Goal: Task Accomplishment & Management: Manage account settings

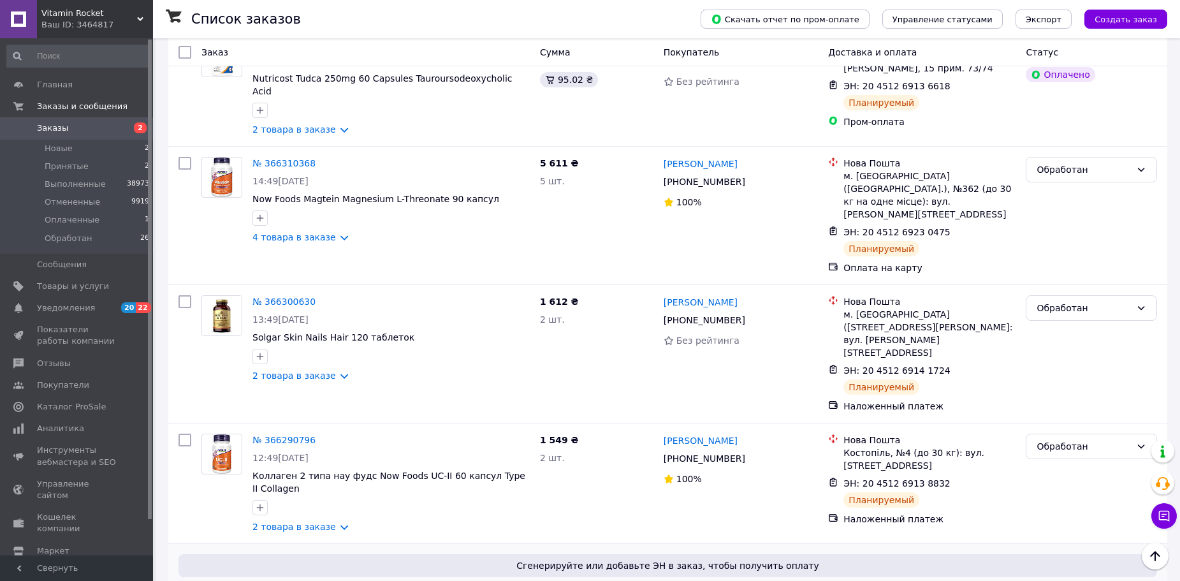
scroll to position [638, 0]
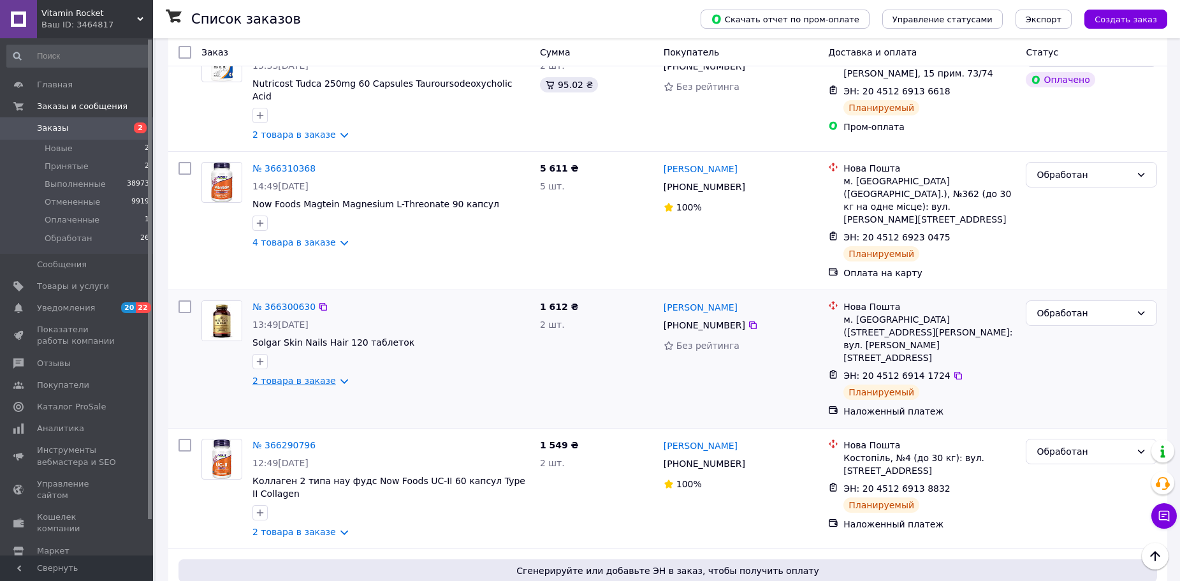
click at [314, 376] on link "2 товара в заказе" at bounding box center [294, 381] width 84 height 10
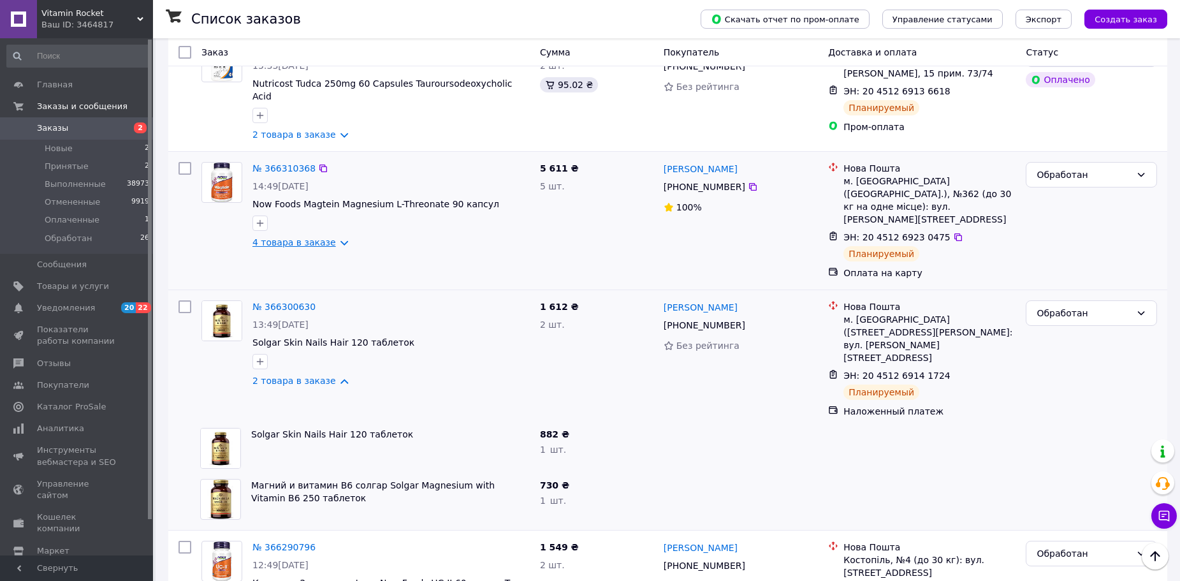
click at [309, 237] on link "4 товара в заказе" at bounding box center [294, 242] width 84 height 10
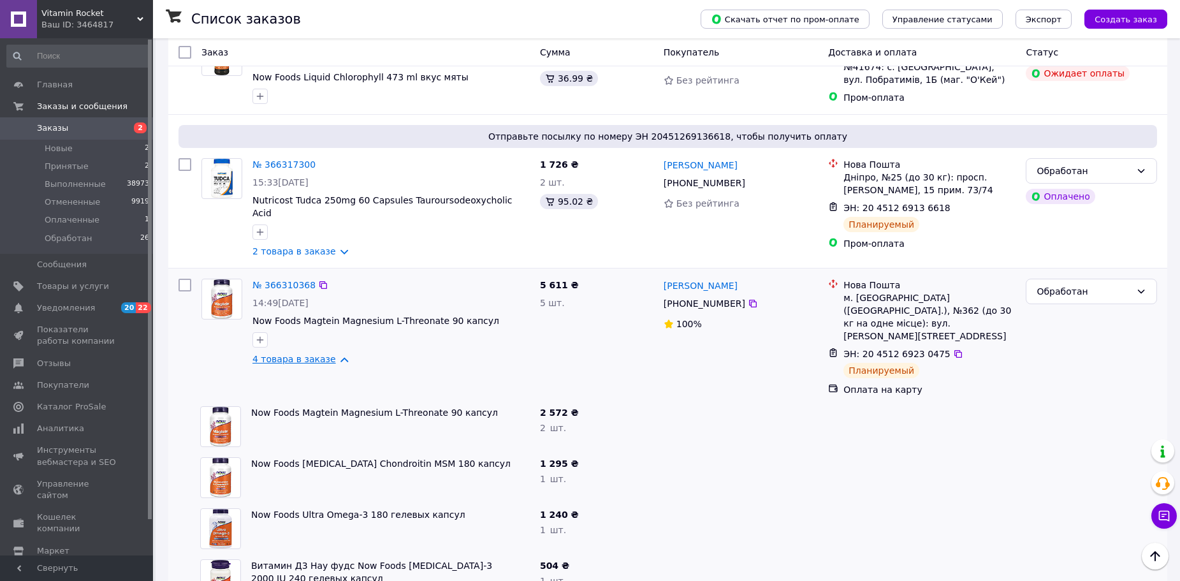
scroll to position [383, 0]
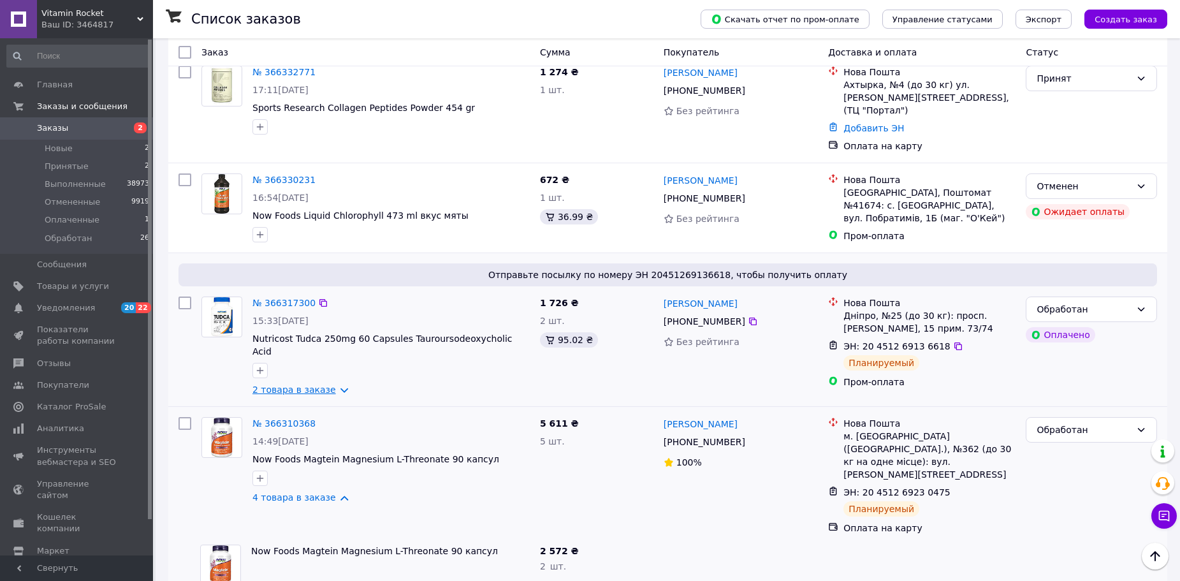
click at [284, 384] on link "2 товара в заказе" at bounding box center [294, 389] width 84 height 10
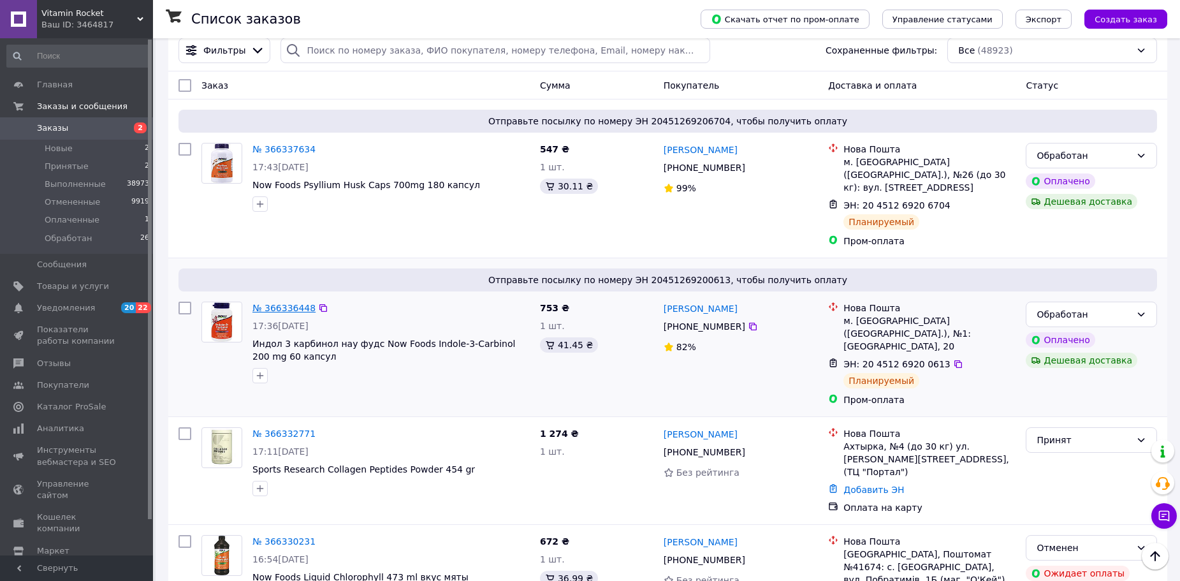
scroll to position [0, 0]
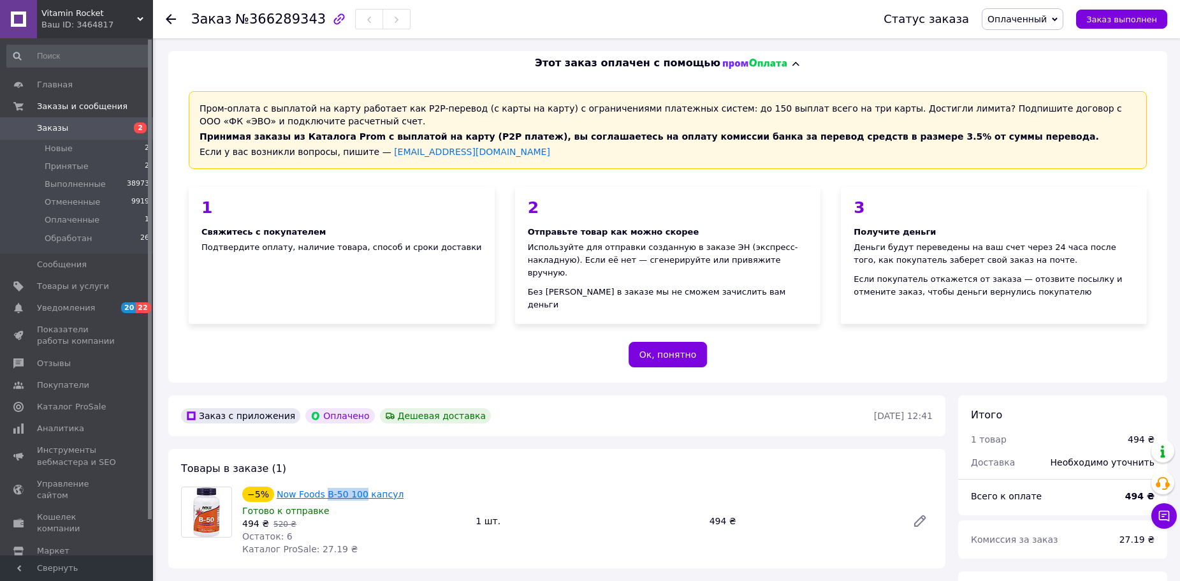
drag, startPoint x: 321, startPoint y: 480, endPoint x: 355, endPoint y: 481, distance: 34.4
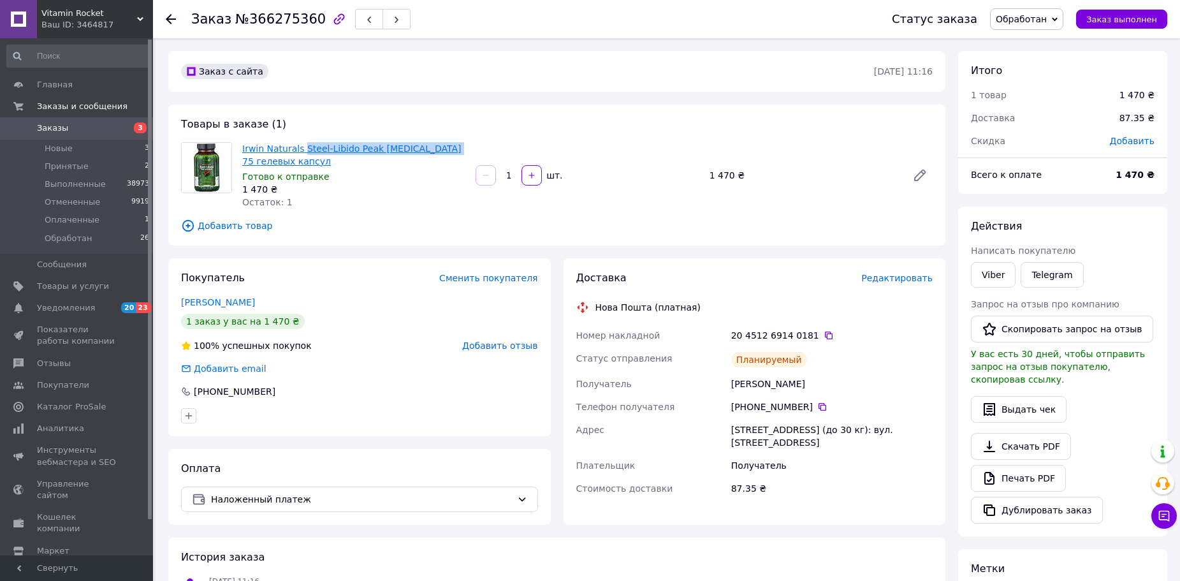
drag, startPoint x: 300, startPoint y: 151, endPoint x: 429, endPoint y: 150, distance: 128.8
